Goal: Information Seeking & Learning: Learn about a topic

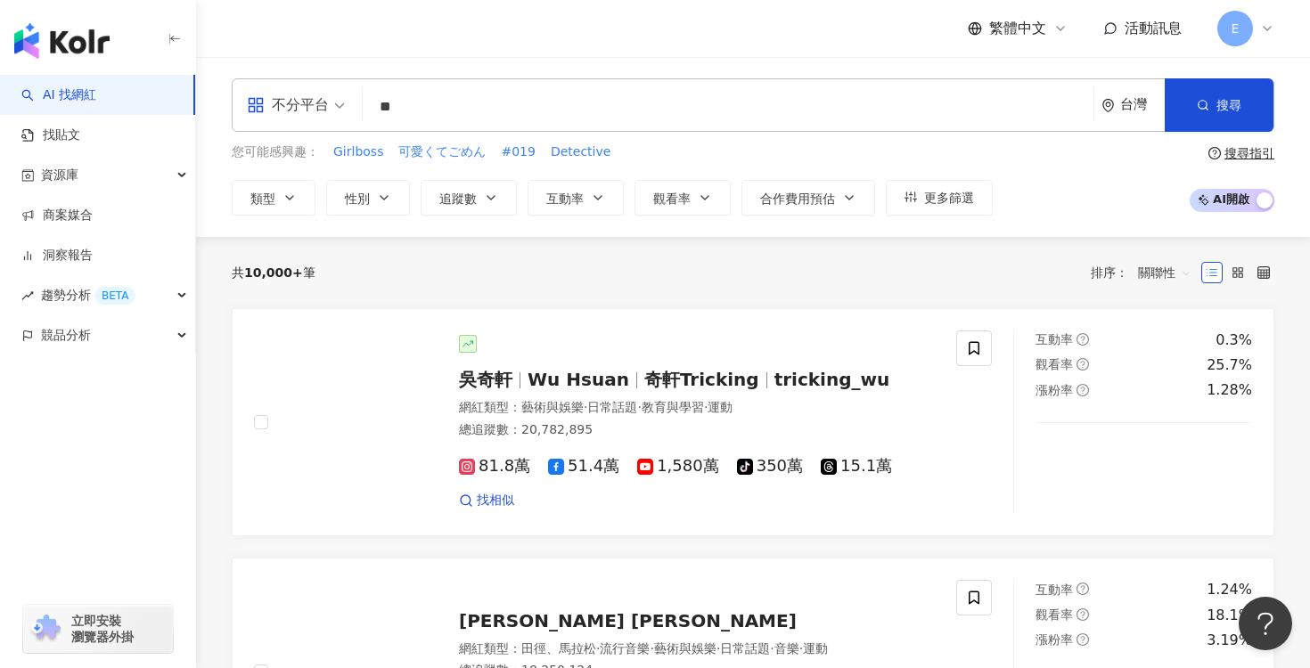
type input "*"
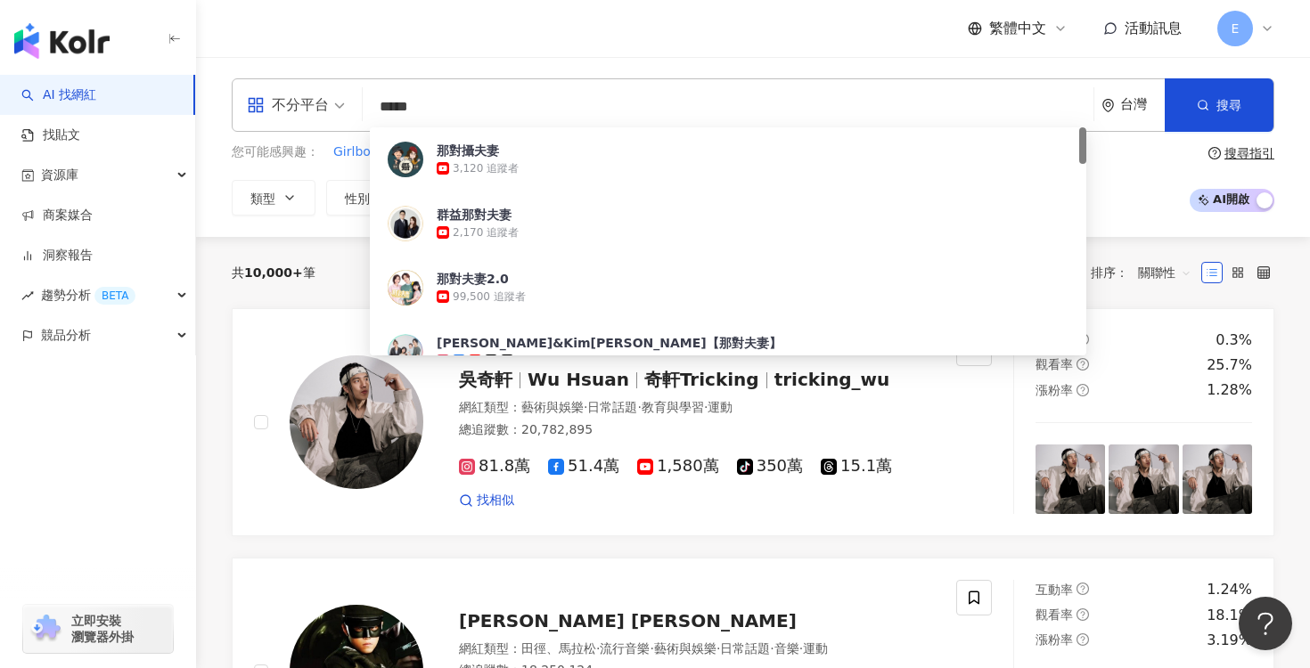
type input "****"
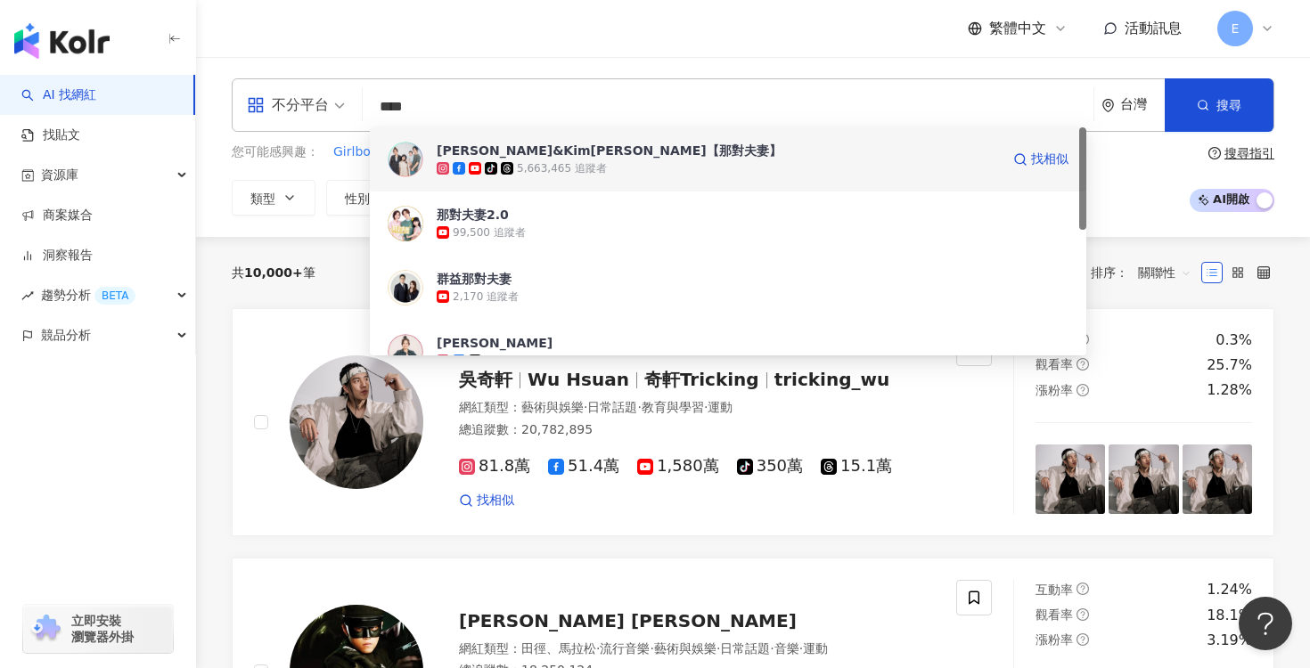
click at [666, 153] on span "[PERSON_NAME]&Kim[PERSON_NAME]【那對夫妻】" at bounding box center [718, 151] width 563 height 18
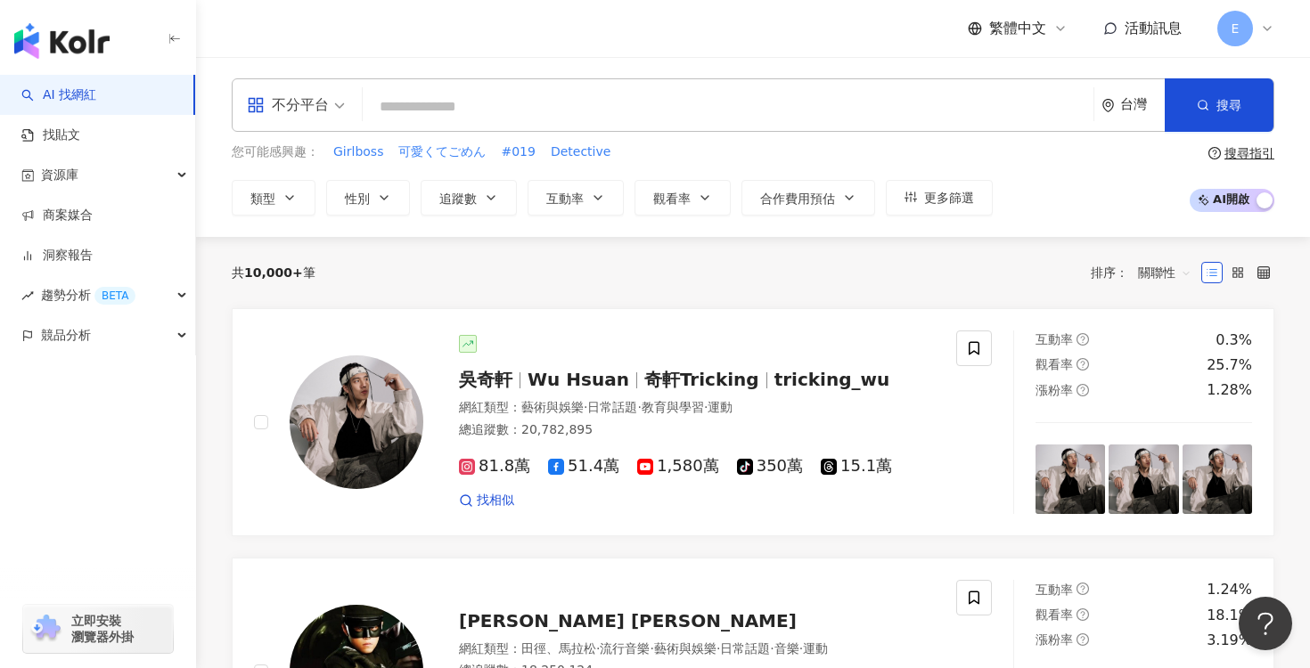
click at [416, 115] on input "search" at bounding box center [728, 107] width 716 height 34
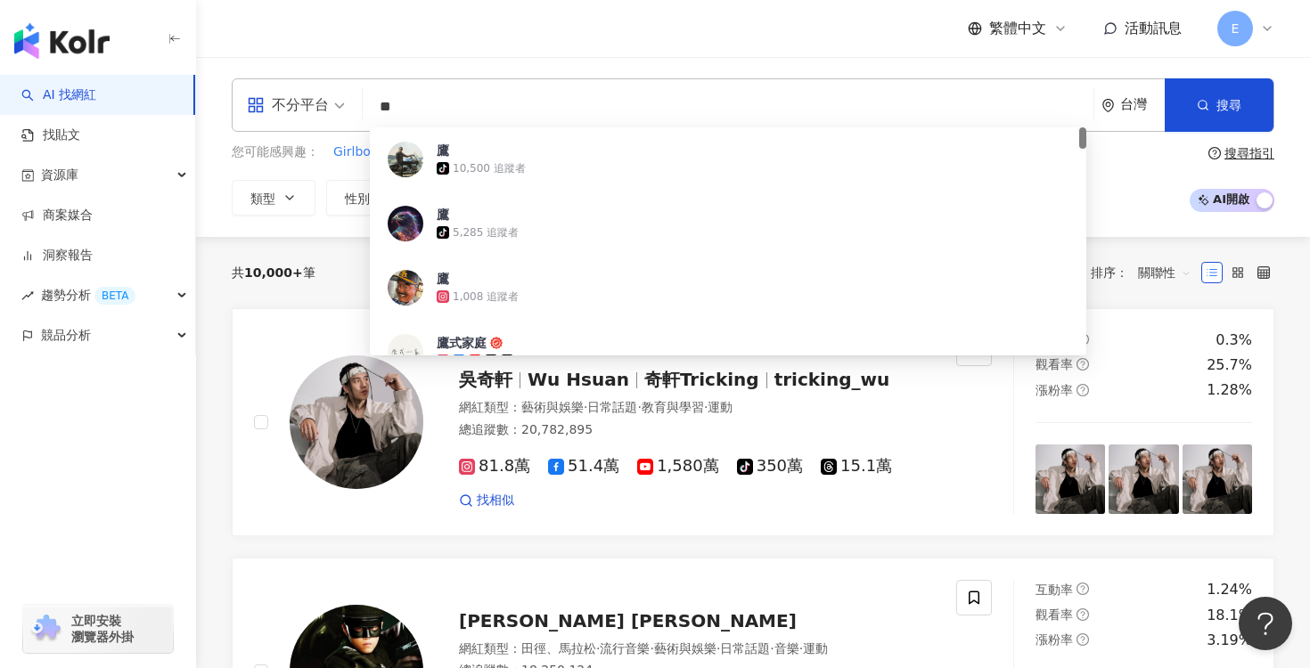
type input "**"
click at [465, 345] on div "鷹式家庭" at bounding box center [462, 343] width 50 height 18
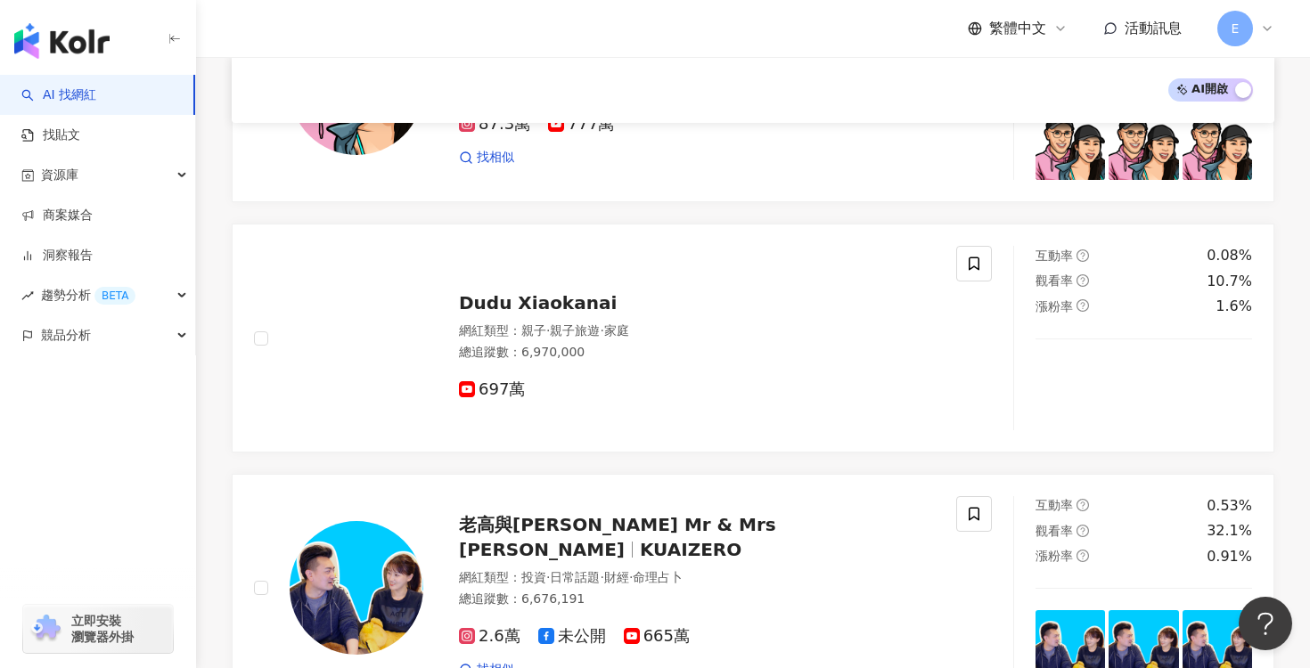
scroll to position [2194, 0]
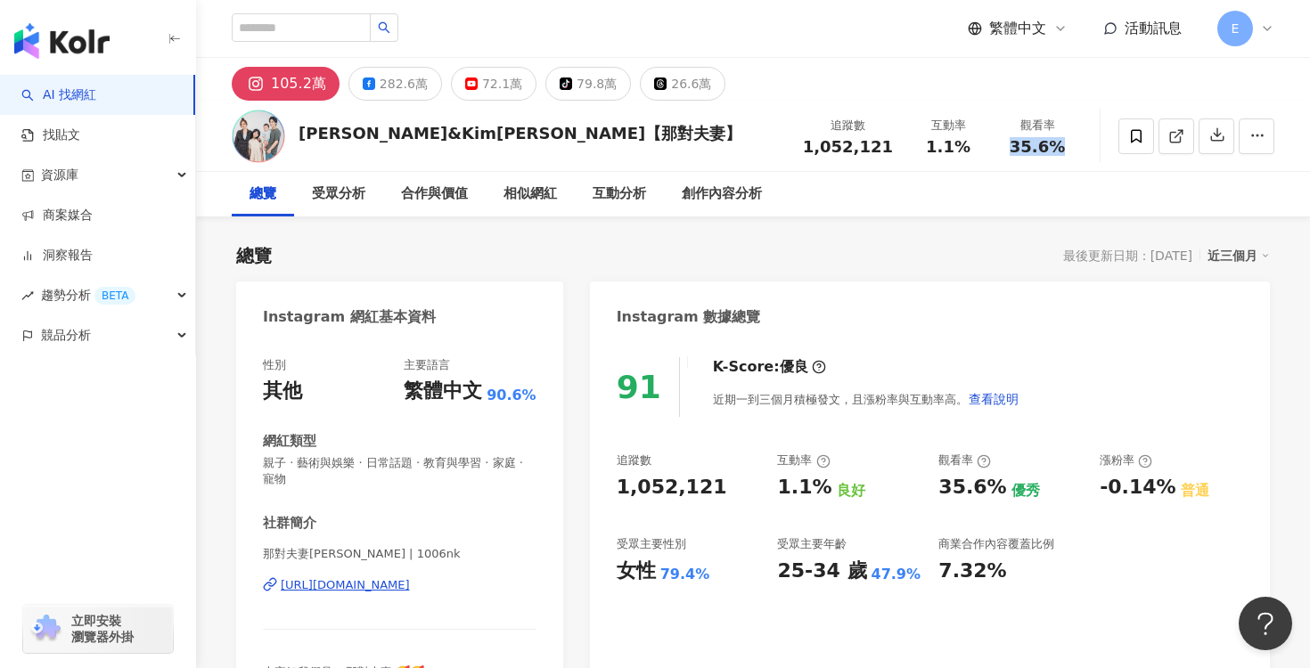
drag, startPoint x: 1063, startPoint y: 151, endPoint x: 1016, endPoint y: 151, distance: 47.2
click at [1016, 151] on div "35.6%" at bounding box center [1037, 147] width 68 height 18
click at [1024, 150] on span "35.6%" at bounding box center [1036, 147] width 55 height 18
click at [630, 190] on div "互動分析" at bounding box center [619, 194] width 53 height 21
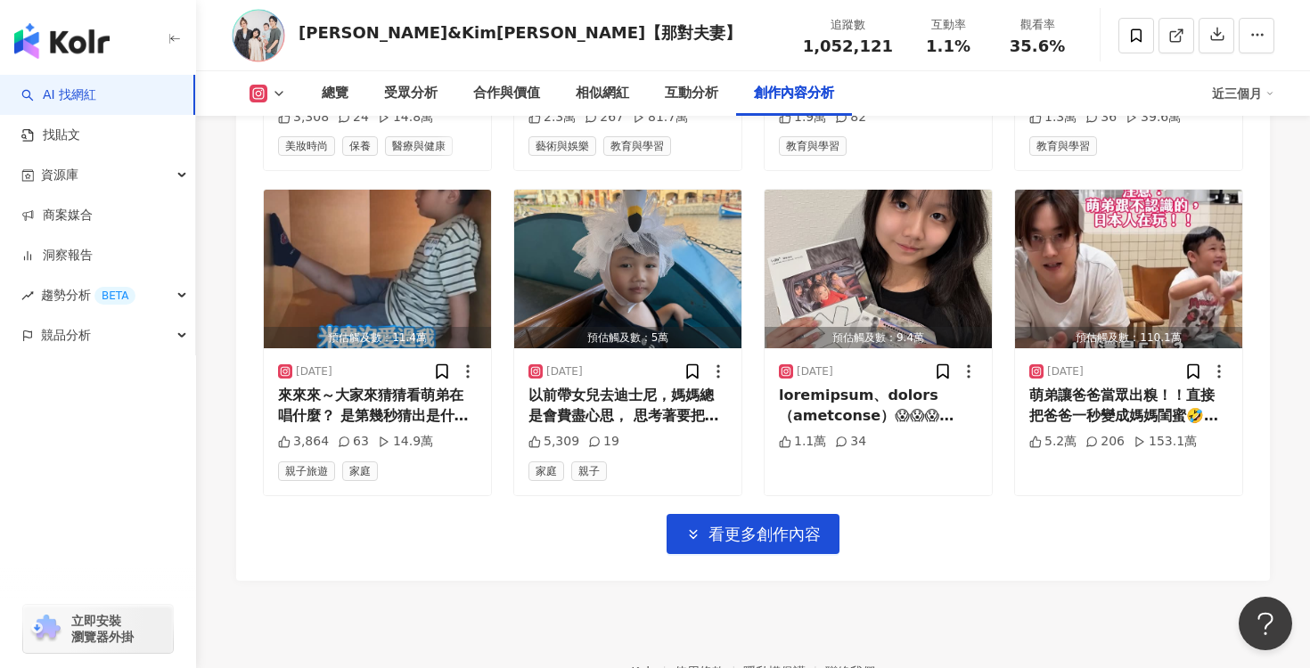
scroll to position [6294, 0]
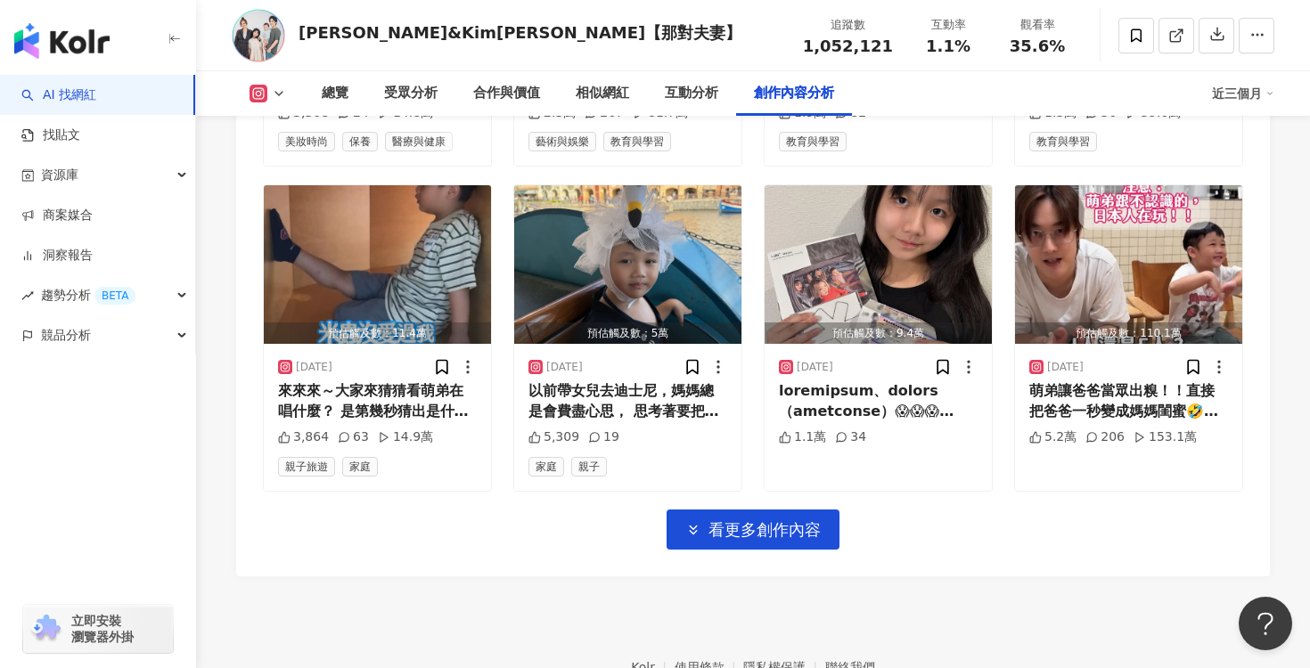
click at [274, 94] on icon at bounding box center [279, 93] width 14 height 14
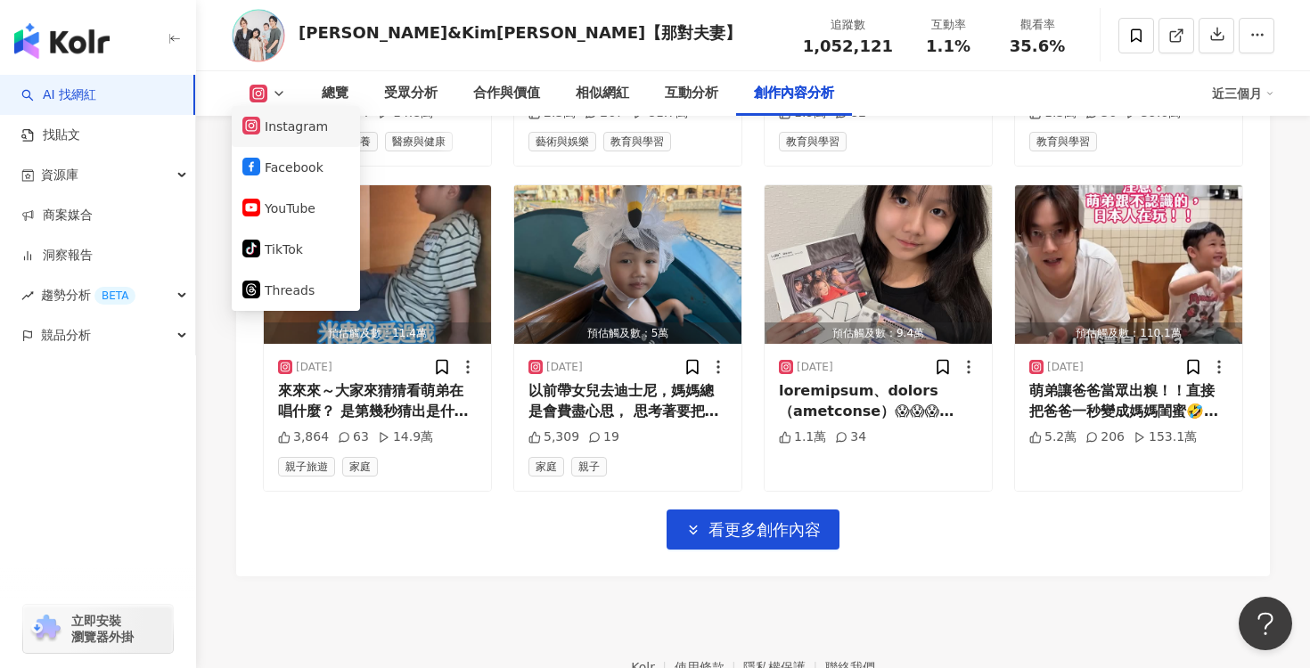
click at [293, 129] on button "Instagram" at bounding box center [295, 126] width 107 height 25
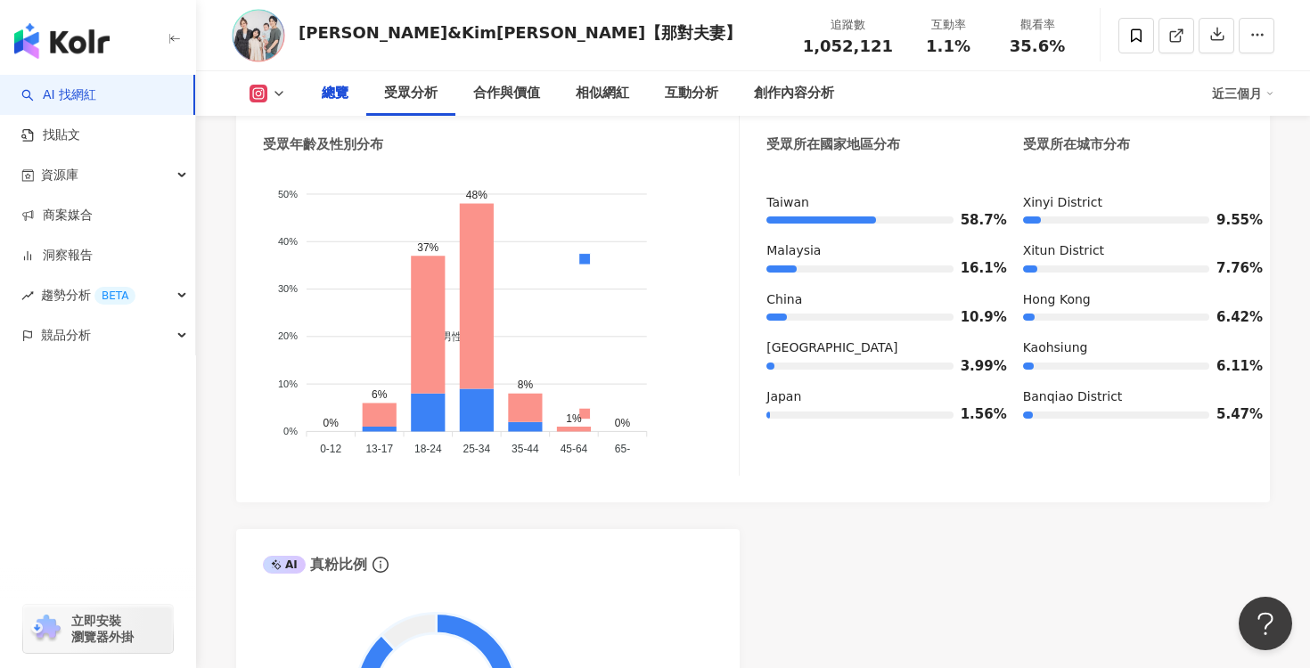
scroll to position [0, 0]
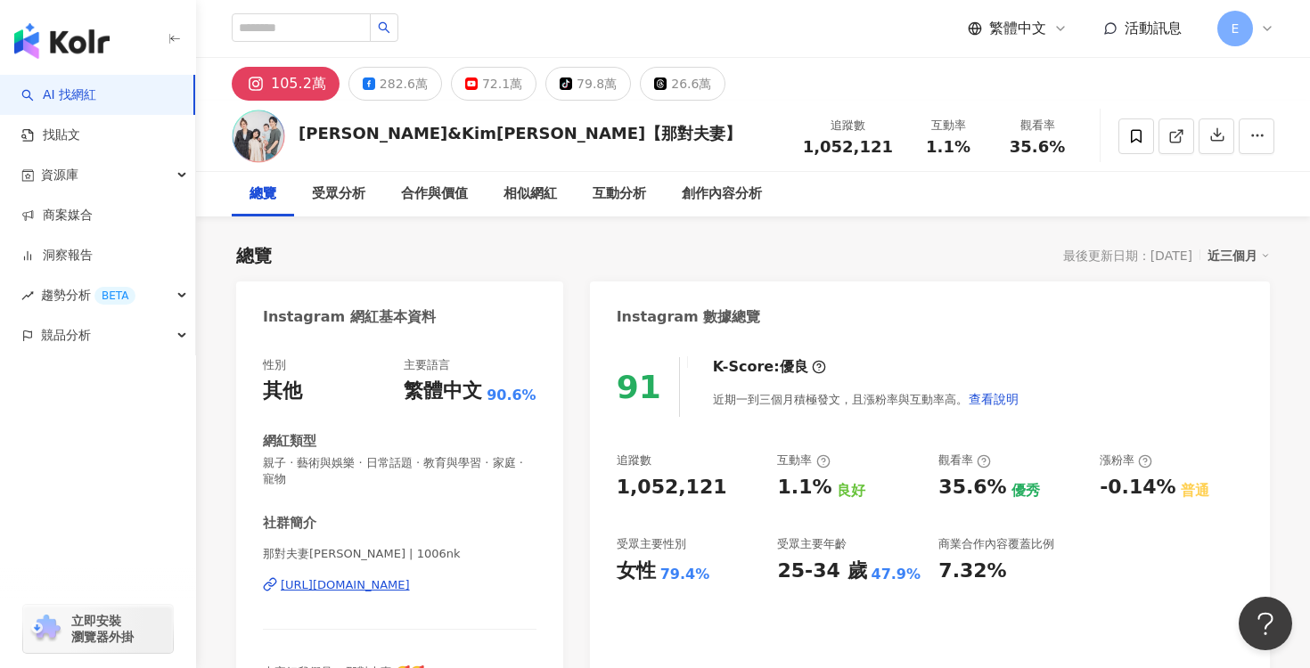
click at [410, 584] on div "[URL][DOMAIN_NAME]" at bounding box center [345, 585] width 129 height 16
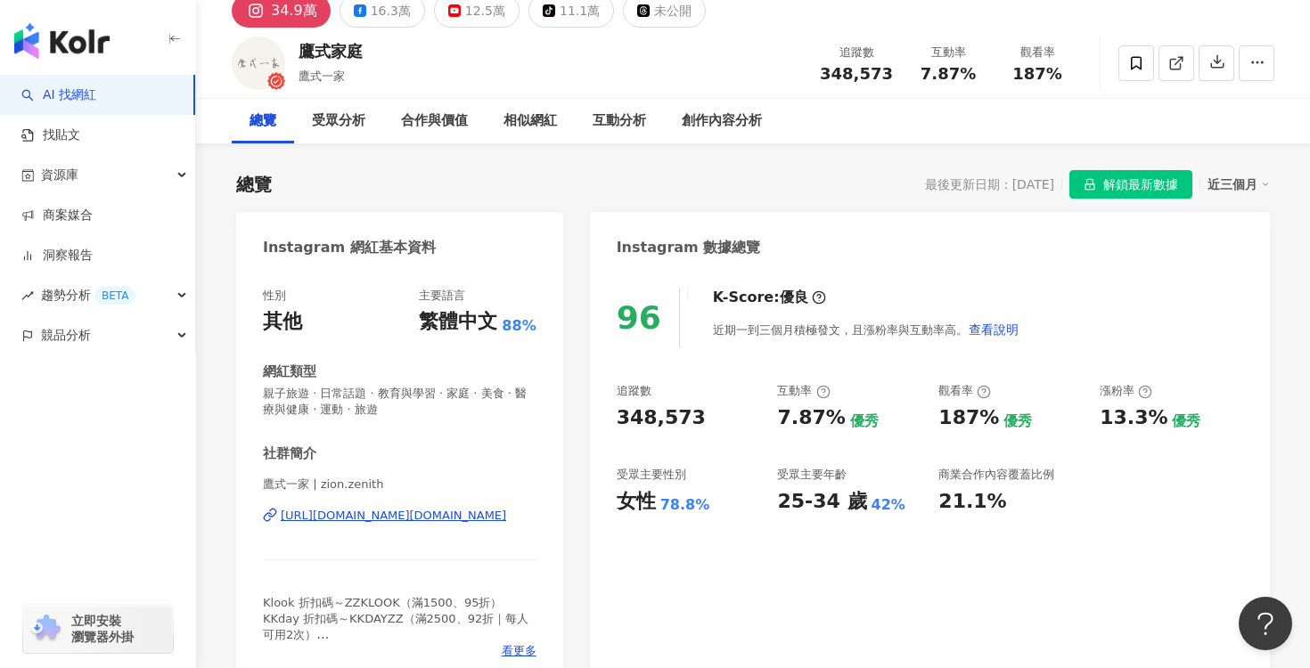
scroll to position [75, 0]
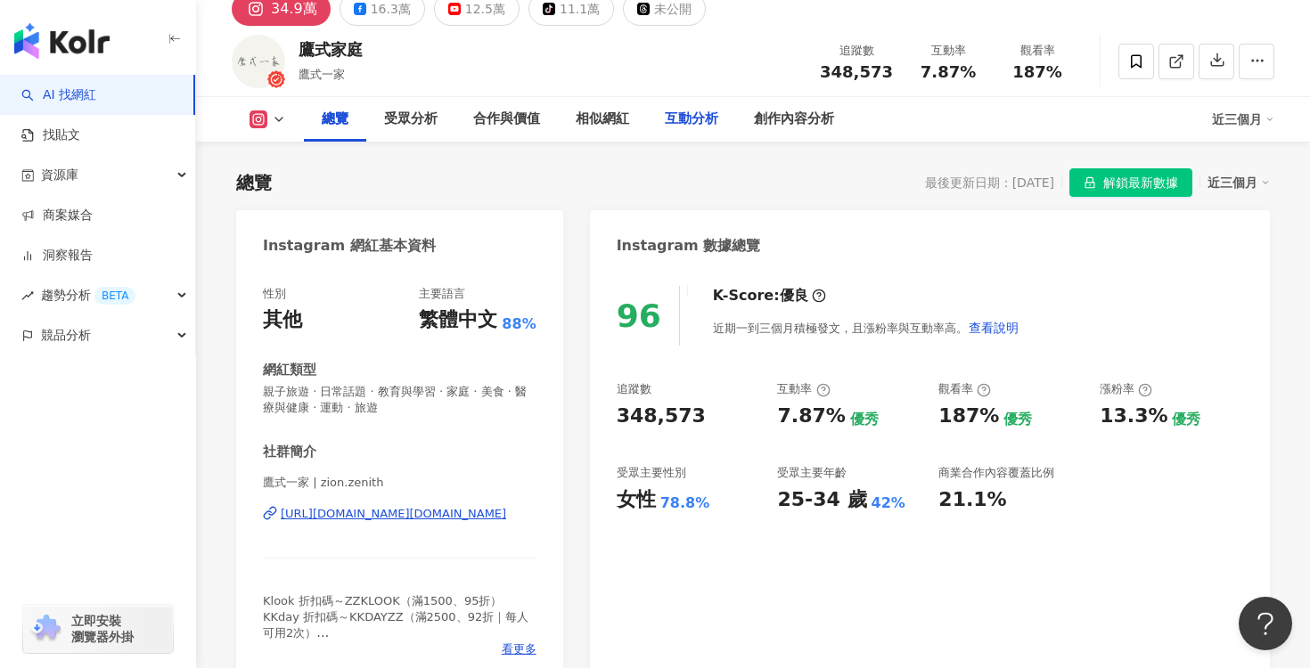
click at [673, 123] on div "互動分析" at bounding box center [691, 119] width 53 height 21
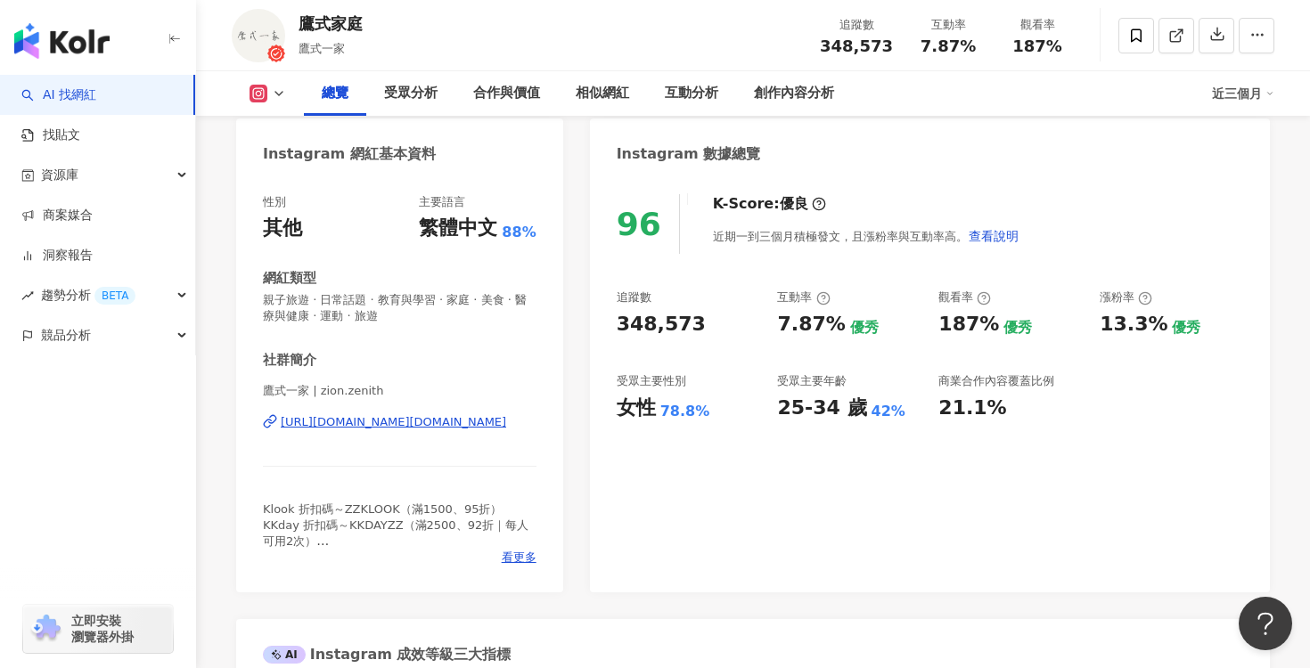
scroll to position [185, 0]
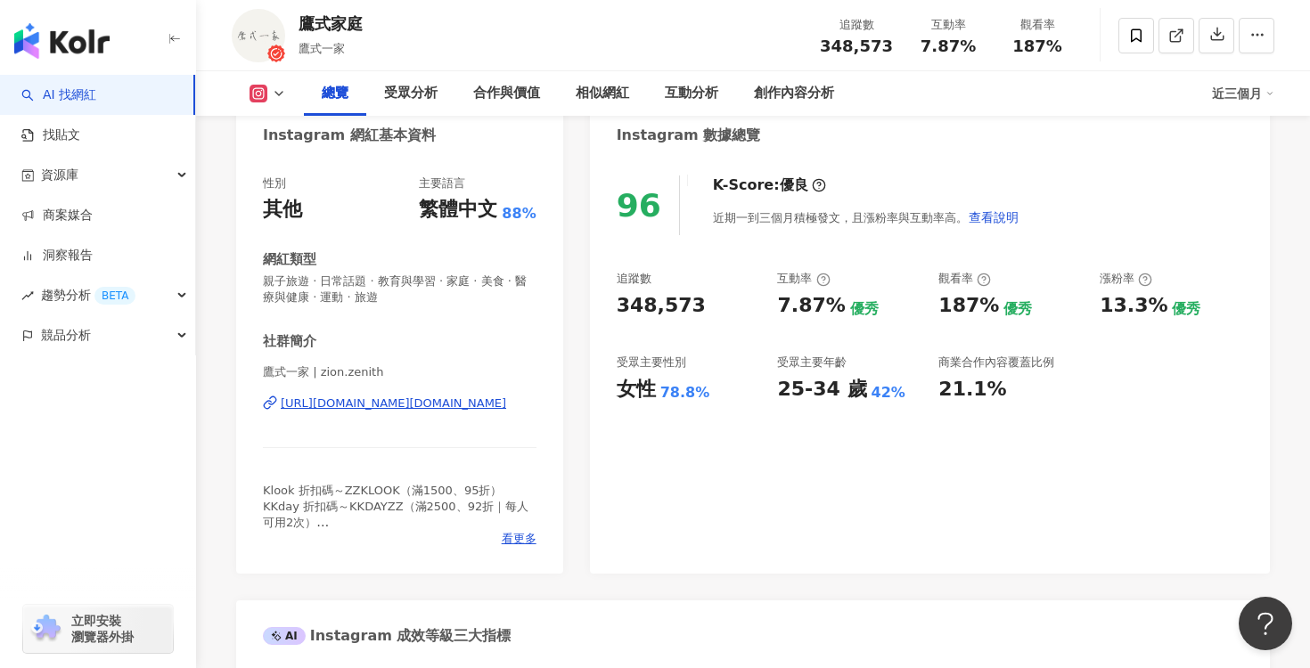
scroll to position [75, 0]
